Goal: Transaction & Acquisition: Obtain resource

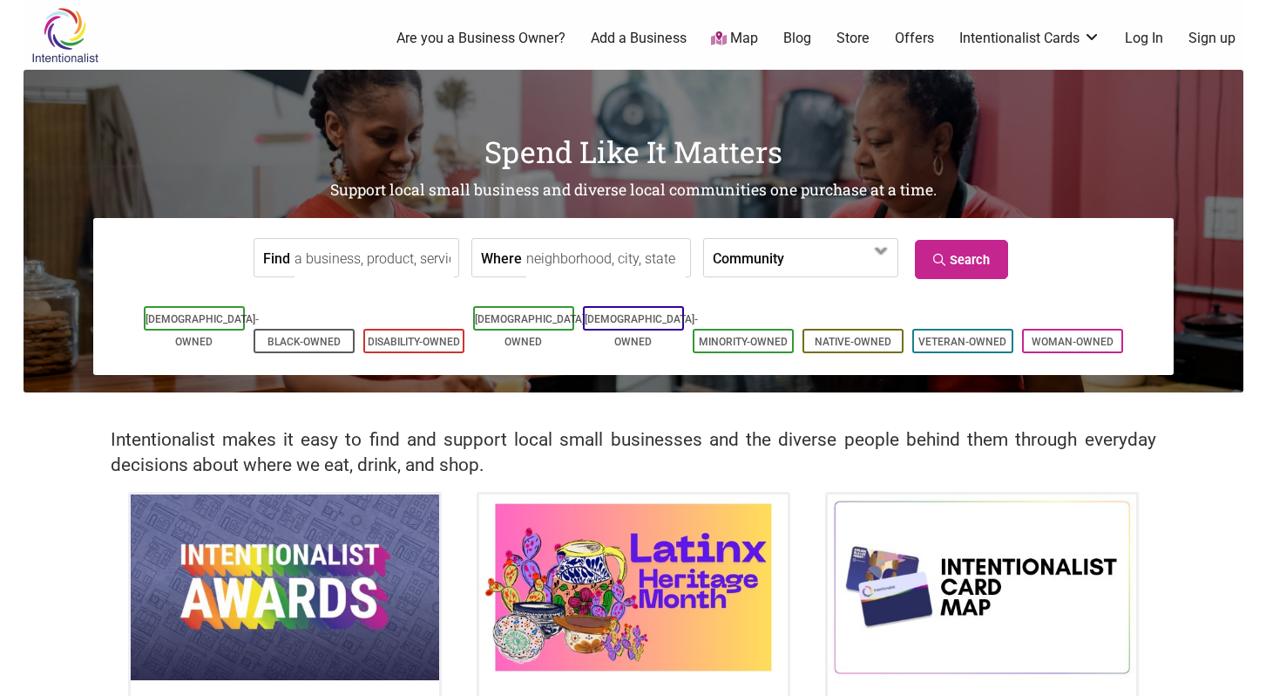
click at [917, 40] on link "Offers" at bounding box center [914, 38] width 39 height 19
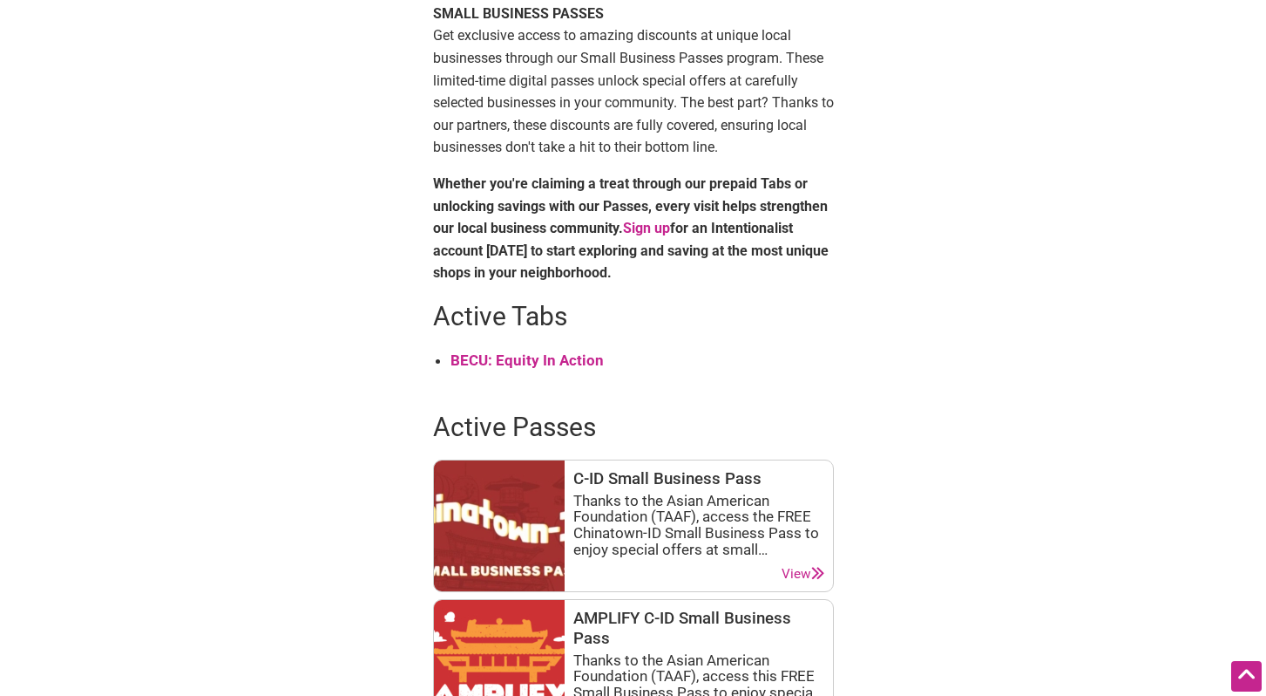
scroll to position [536, 0]
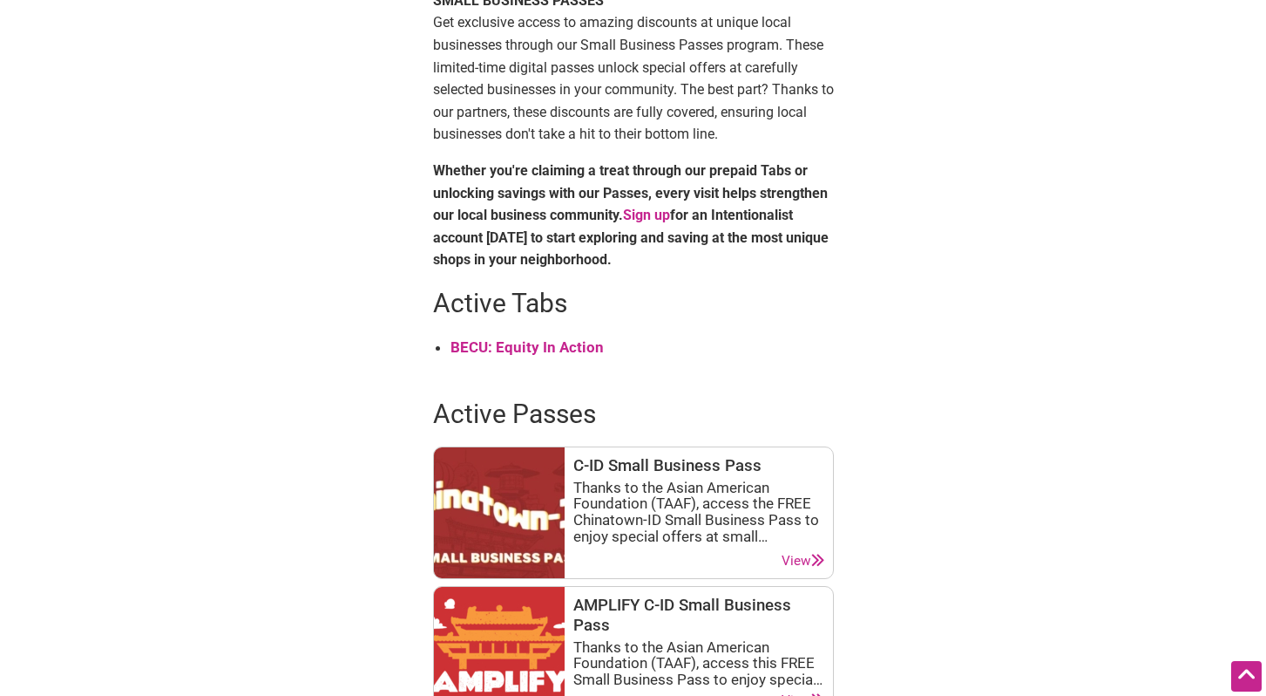
click at [566, 355] on strong "BECU: Equity In Action" at bounding box center [527, 346] width 153 height 17
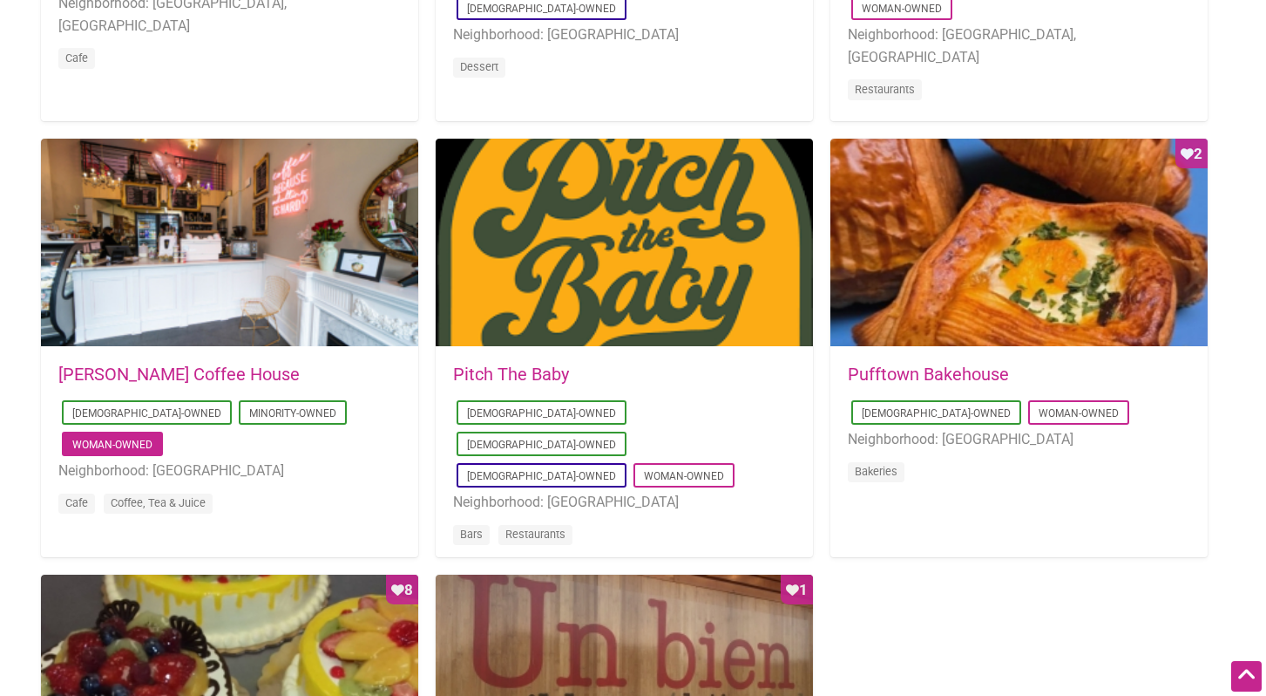
scroll to position [1230, 0]
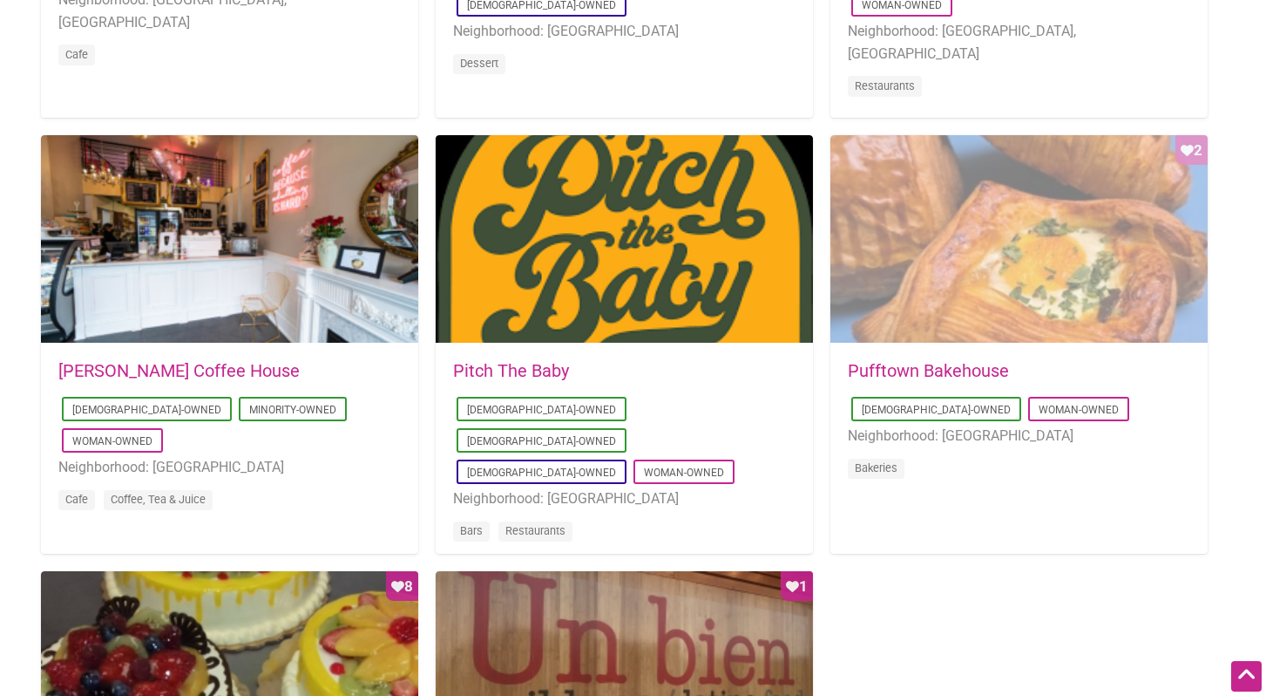
click at [1024, 265] on div "Favorite Count 2" at bounding box center [1019, 239] width 377 height 209
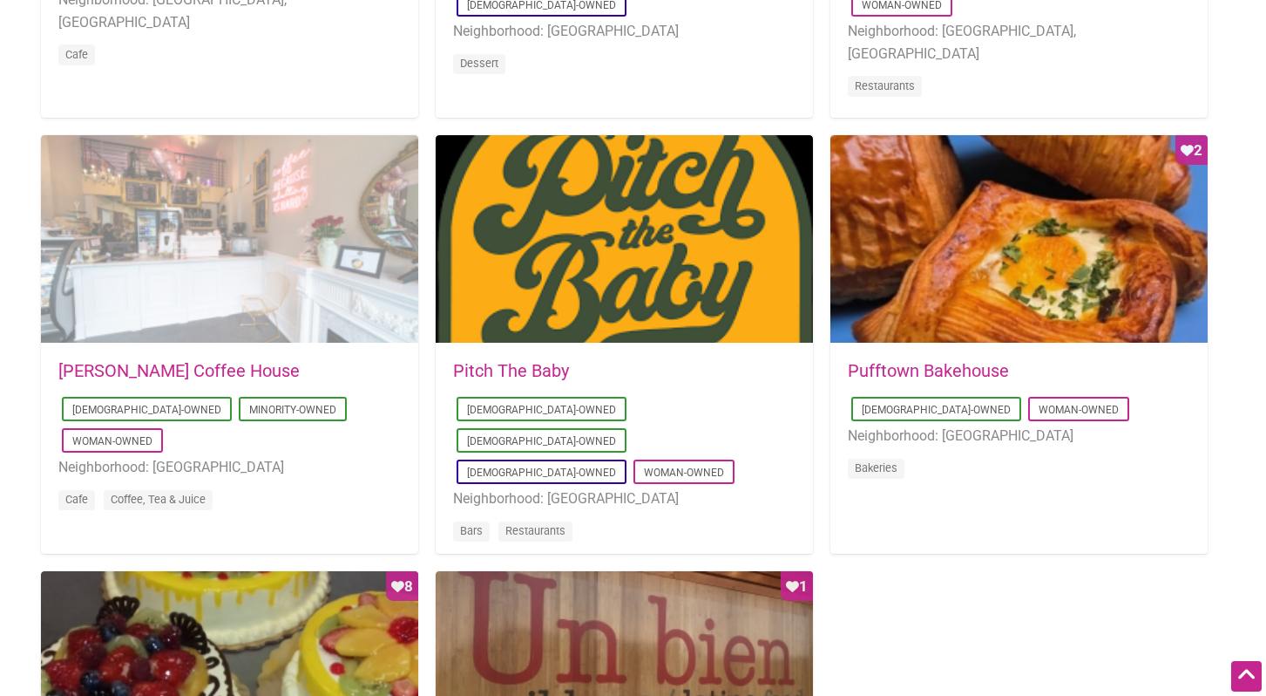
click at [300, 304] on div at bounding box center [229, 239] width 377 height 209
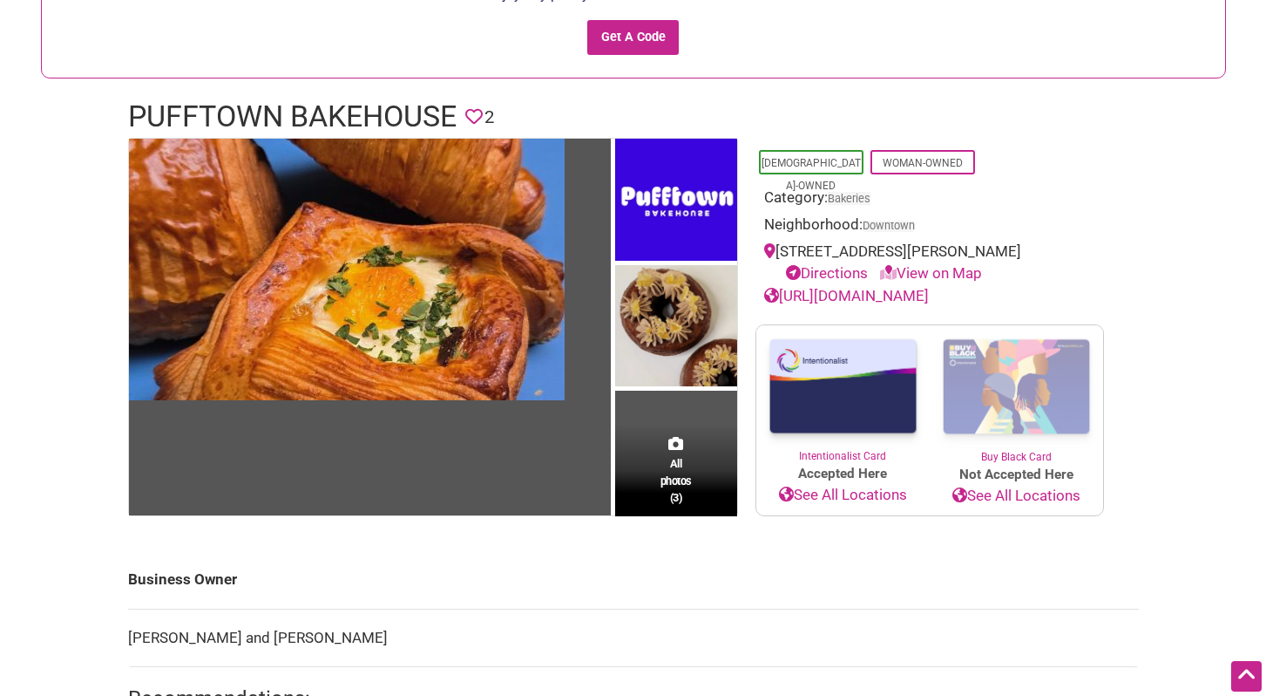
scroll to position [156, 0]
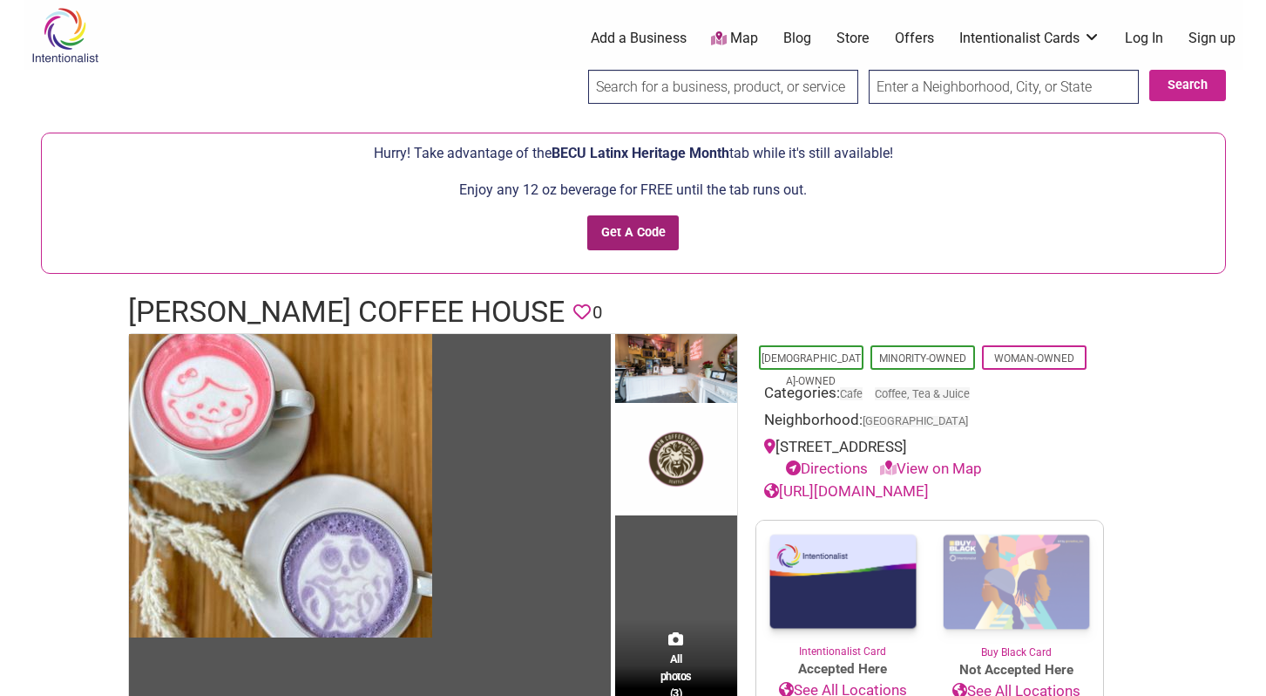
click at [642, 229] on input "Get A Code" at bounding box center [633, 233] width 92 height 36
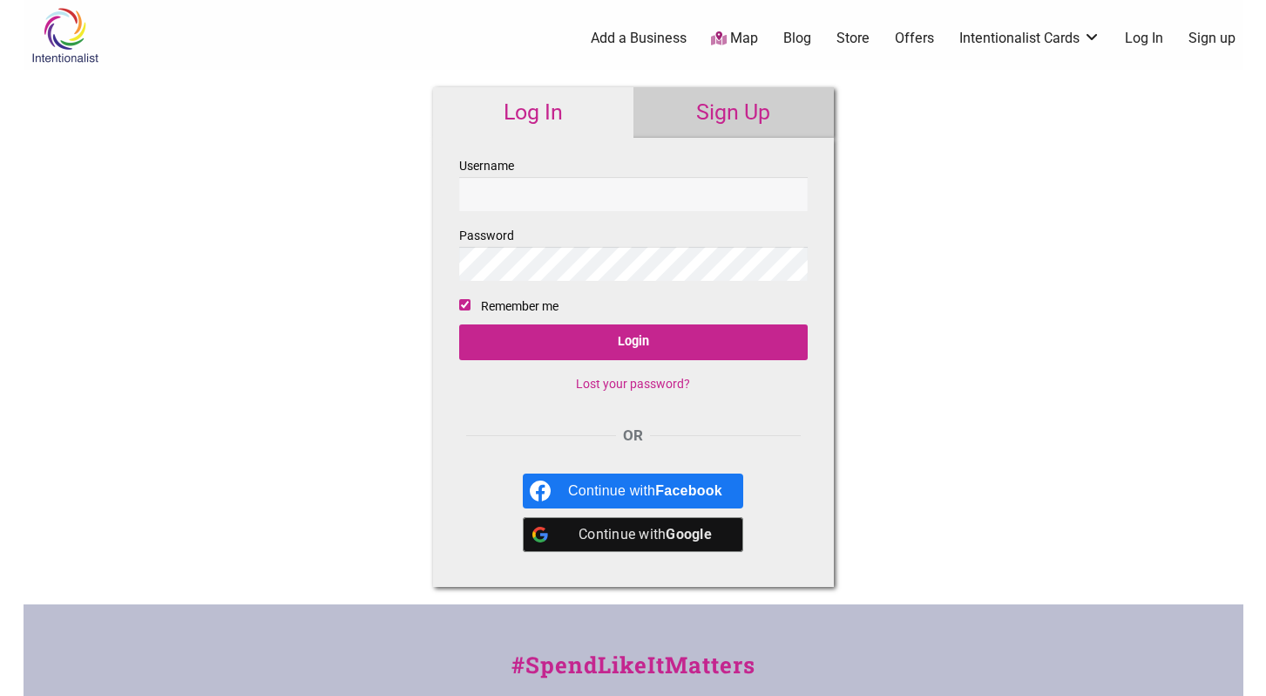
click at [707, 107] on link "Sign Up" at bounding box center [734, 112] width 200 height 51
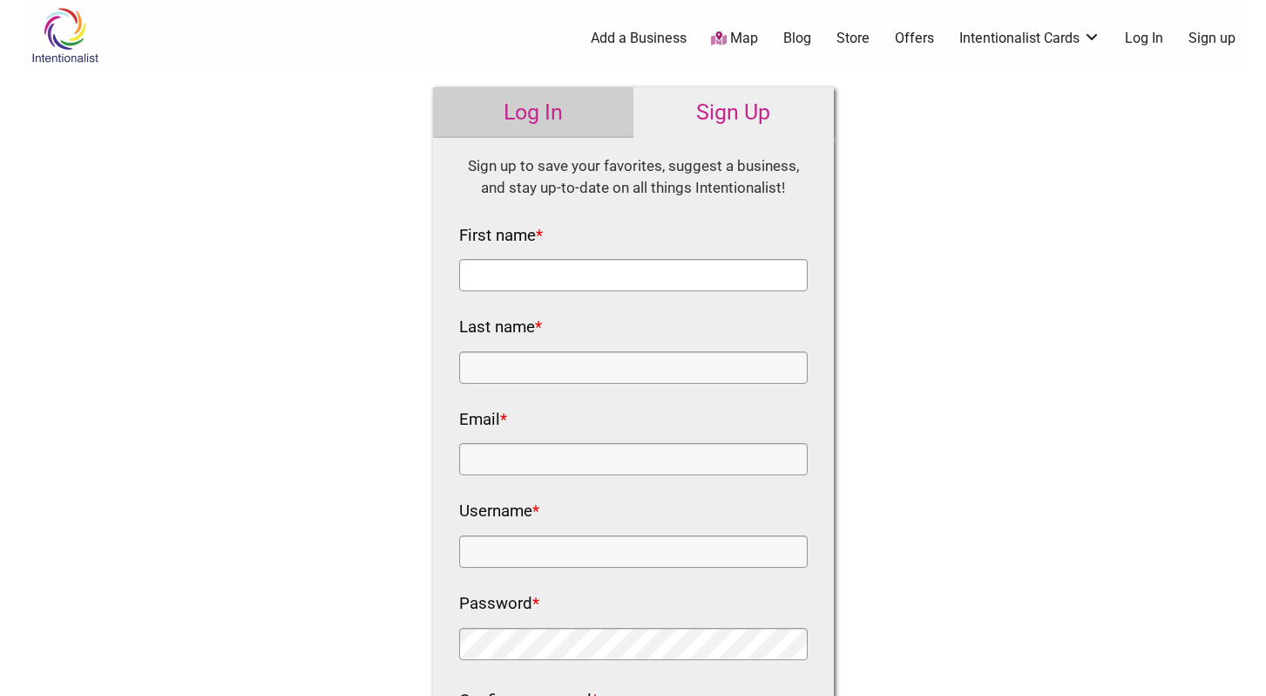
click at [612, 272] on input "First name *" at bounding box center [633, 275] width 349 height 32
type input "[PERSON_NAME]"
type input "[EMAIL_ADDRESS][DOMAIN_NAME]"
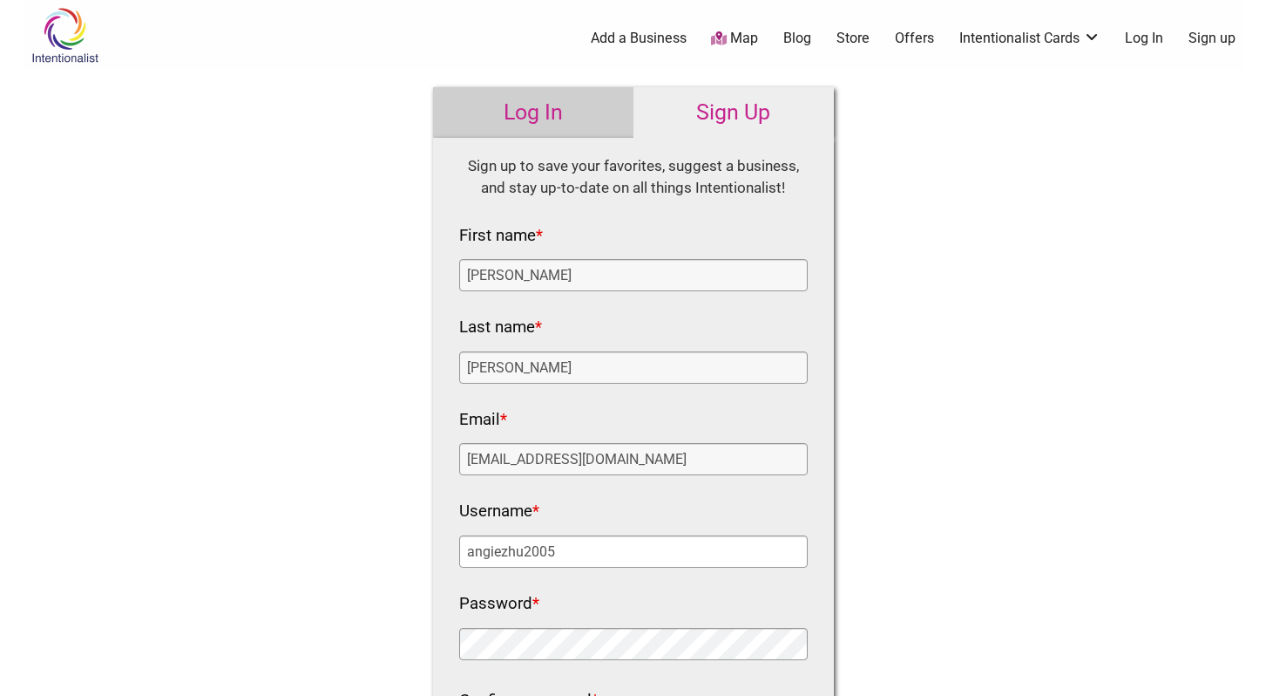
type input "angiezhu2005"
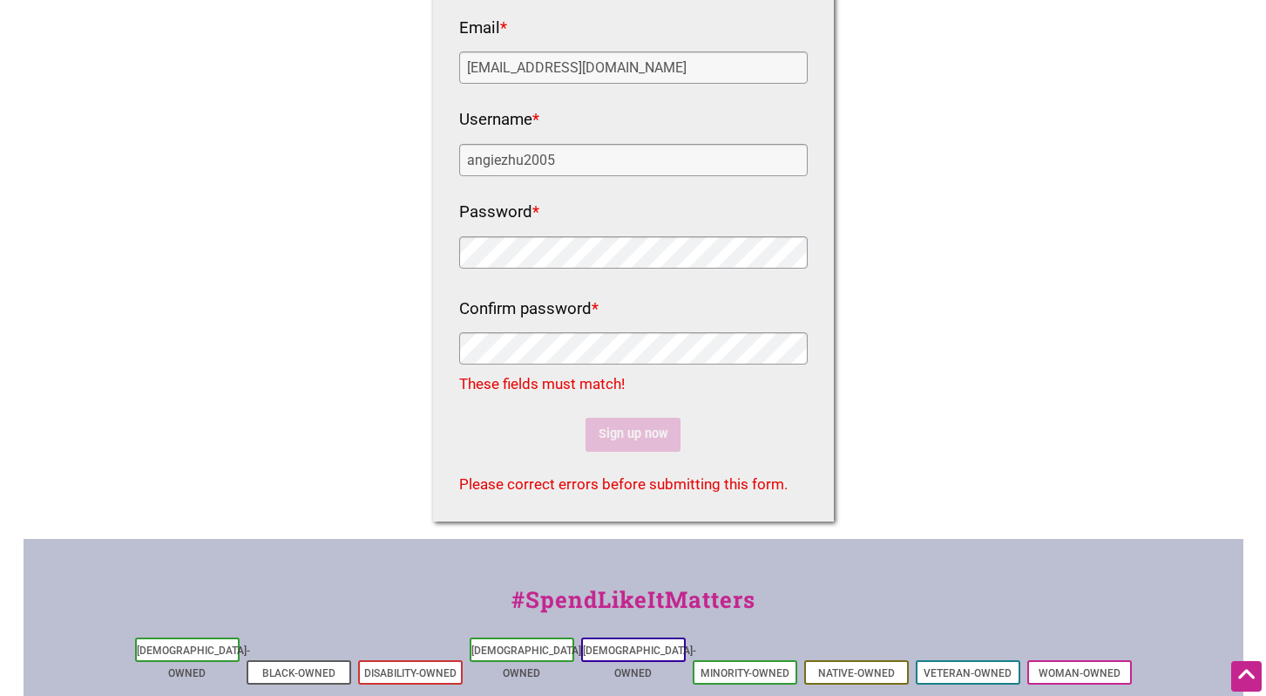
click at [640, 330] on div "Confirm password *" at bounding box center [633, 332] width 349 height 75
click at [418, 343] on div "Log In Sign Up Username Password Remember me Login Lost your password? OR Conti…" at bounding box center [634, 108] width 436 height 860
click at [304, 237] on div "Intentionalist Spend like it matters 0 Add a Business Map Blog Store Offers Int…" at bounding box center [634, 293] width 1220 height 1368
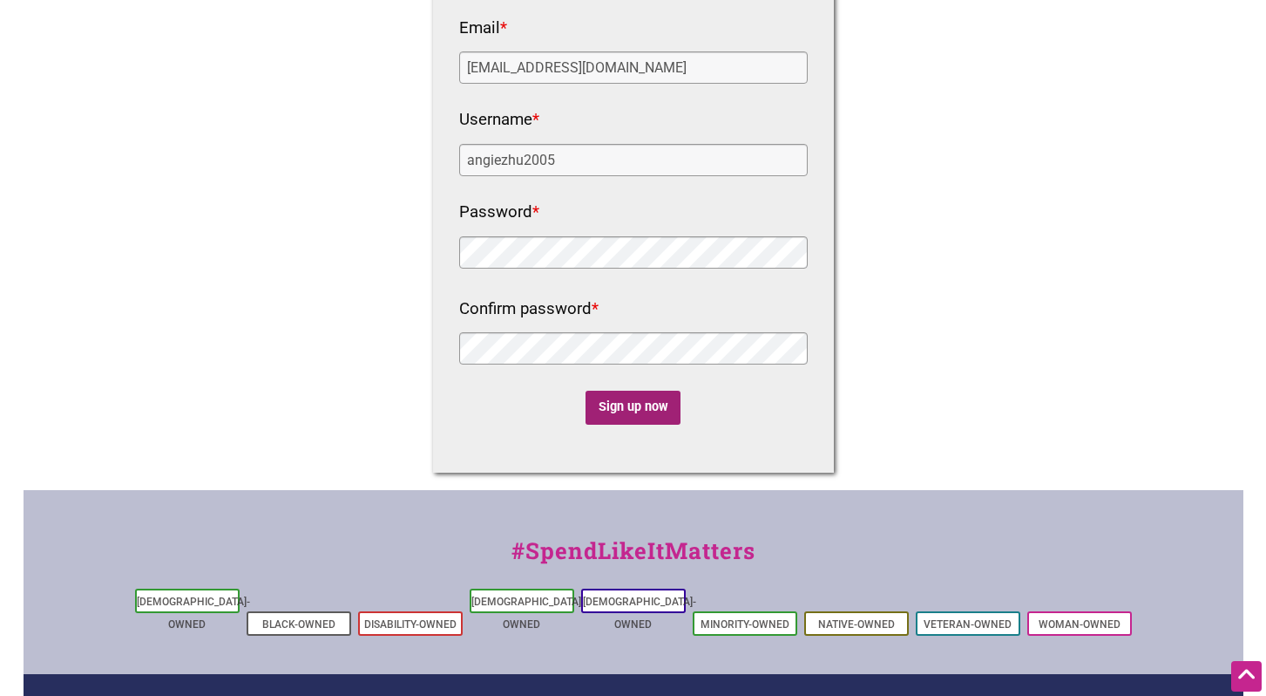
click at [622, 402] on input "Sign up now" at bounding box center [633, 407] width 95 height 34
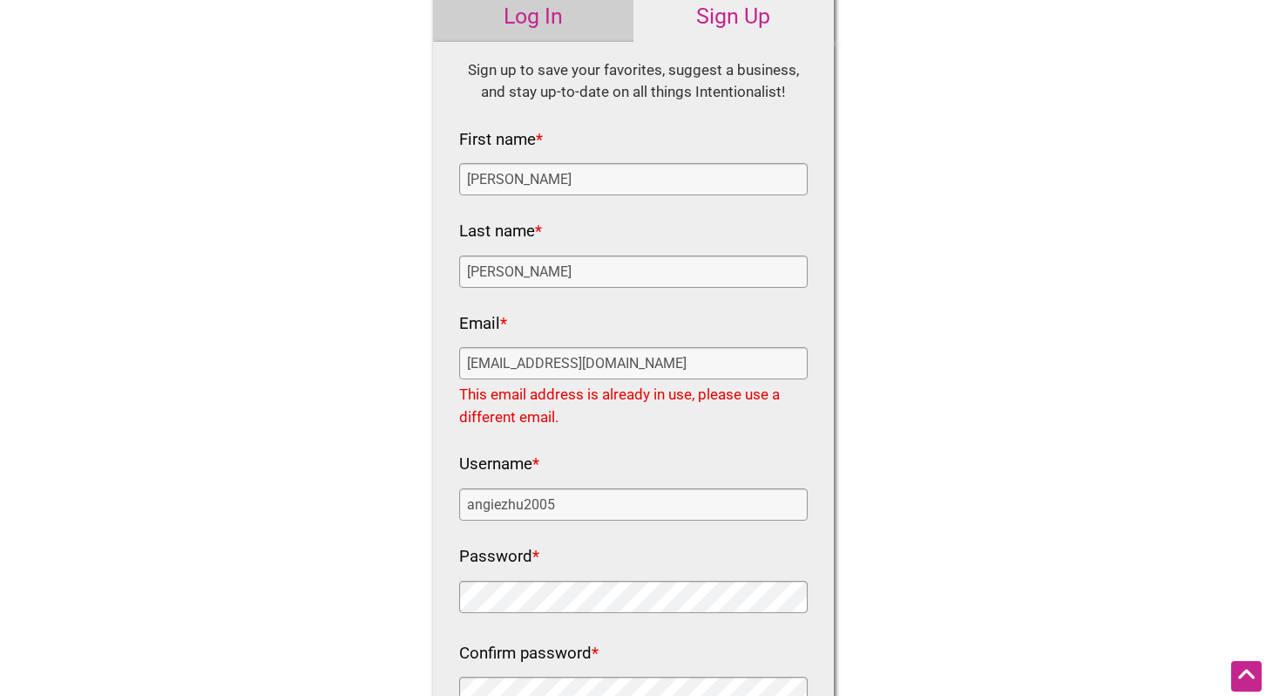
scroll to position [59, 0]
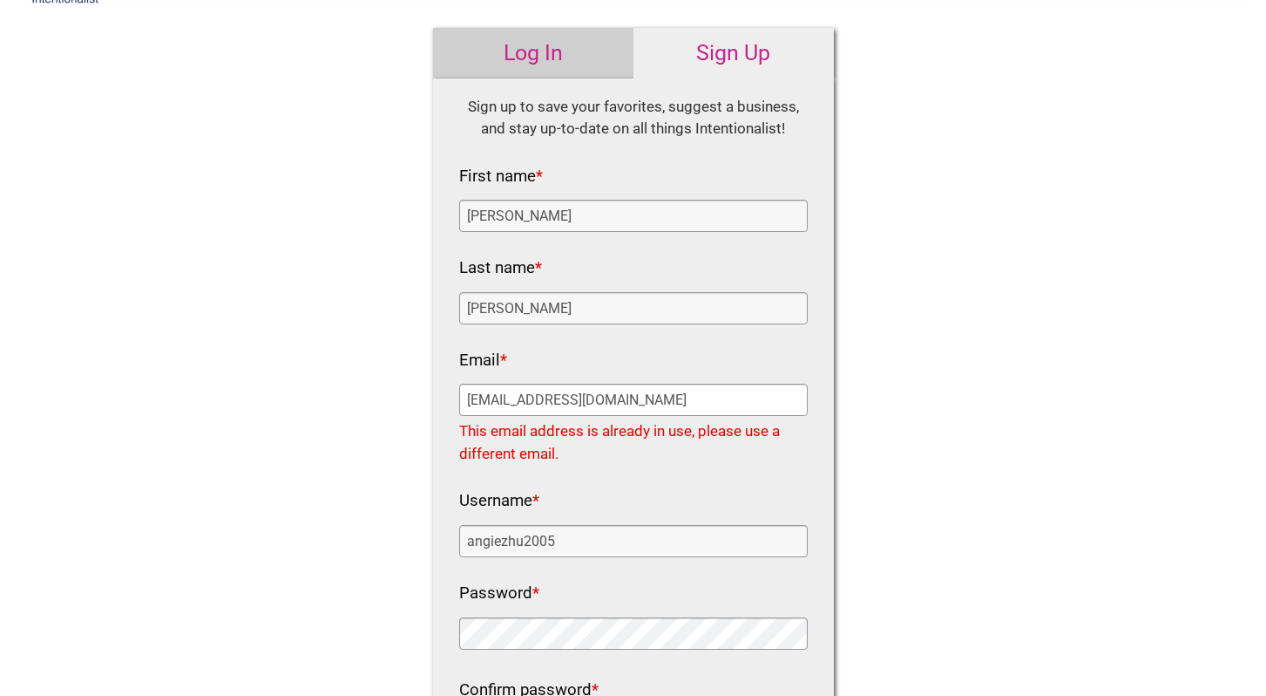
drag, startPoint x: 653, startPoint y: 391, endPoint x: 350, endPoint y: 362, distance: 303.9
click at [350, 362] on div "Intentionalist Spend like it matters 0 Add a Business Map Blog Store Offers Int…" at bounding box center [634, 636] width 1220 height 1390
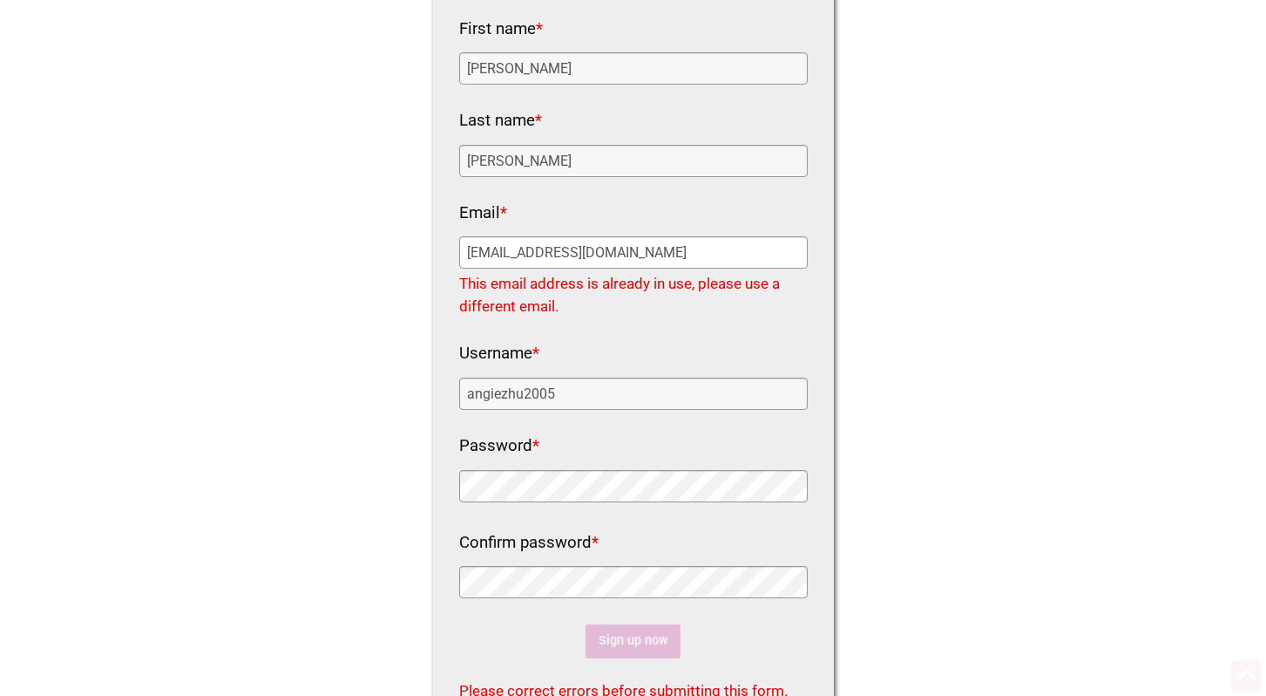
scroll to position [295, 0]
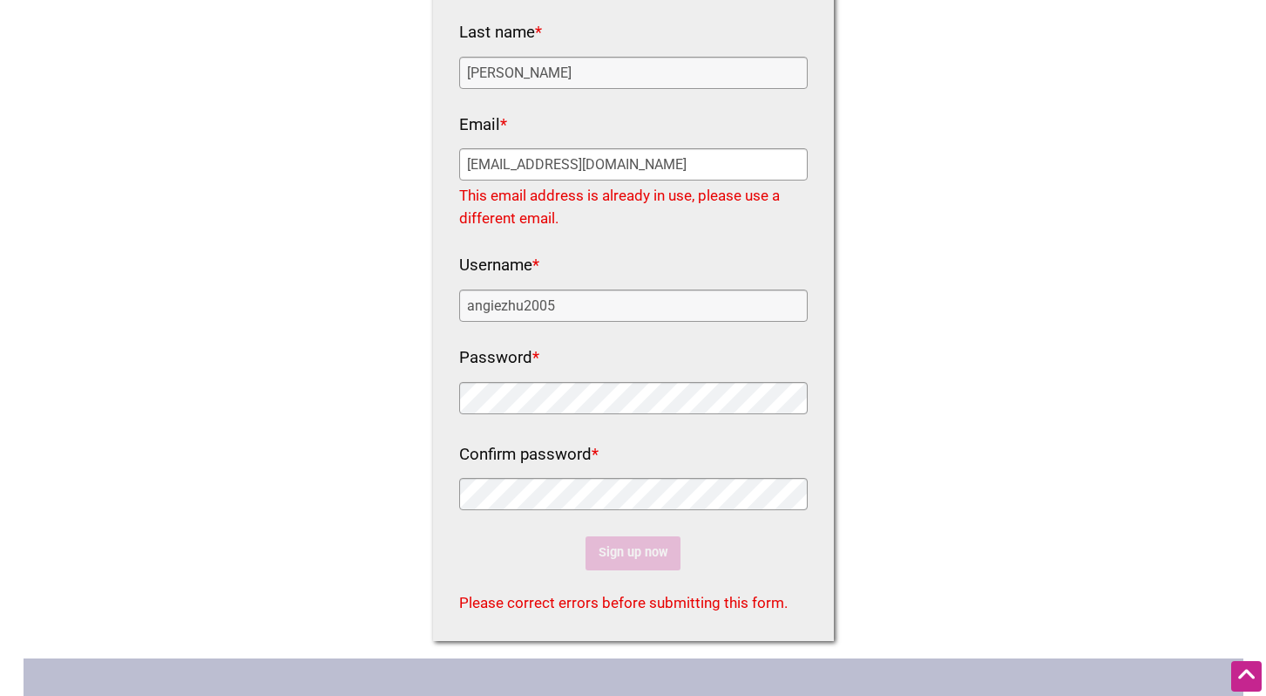
type input "[EMAIL_ADDRESS][DOMAIN_NAME]"
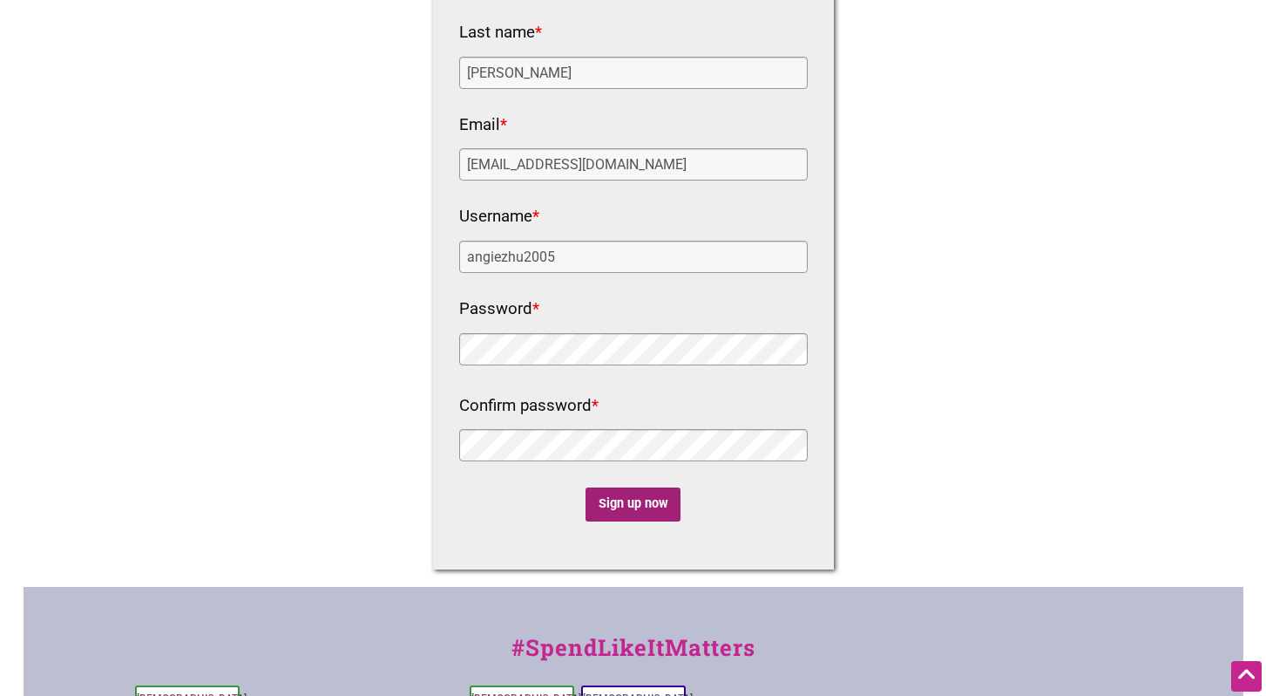
click at [638, 507] on input "Sign up now" at bounding box center [633, 504] width 95 height 34
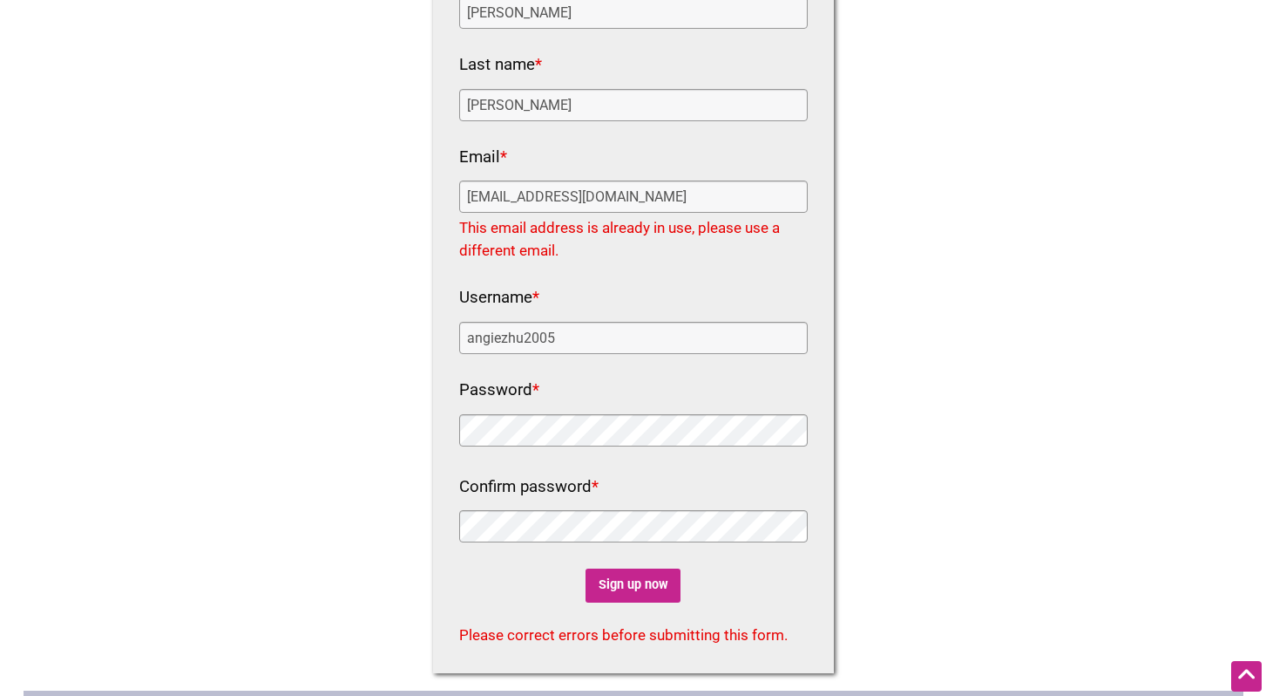
scroll to position [0, 0]
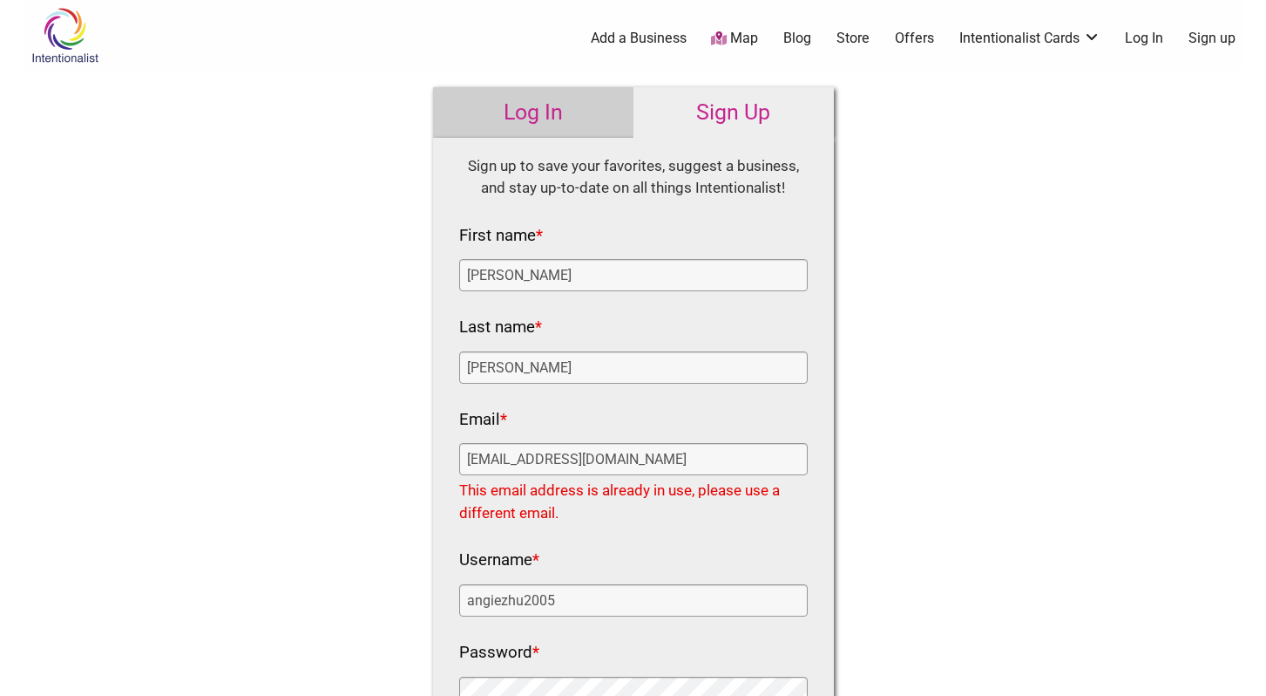
click at [553, 102] on link "Log In" at bounding box center [533, 112] width 200 height 51
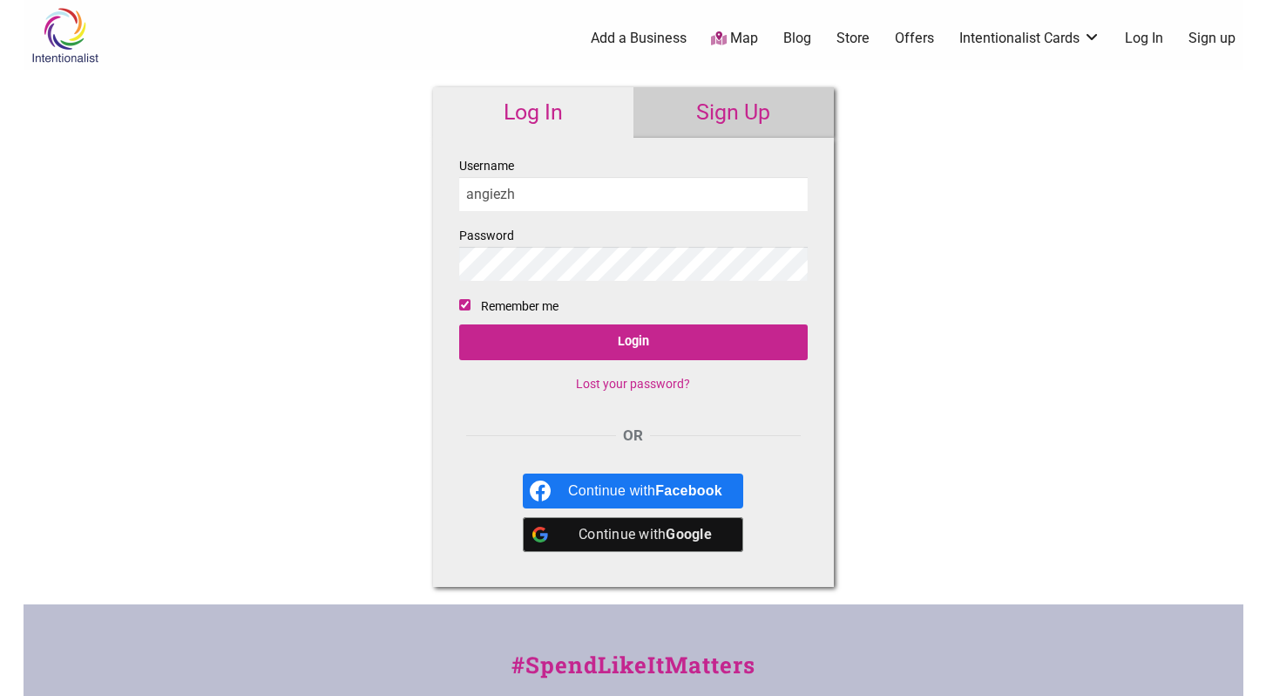
type input "angiezh"
click at [688, 529] on b "Google" at bounding box center [689, 534] width 46 height 17
